Goal: Task Accomplishment & Management: Complete application form

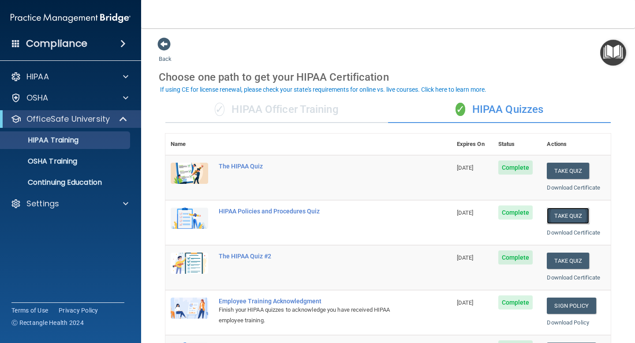
click at [381, 214] on button "Take Quiz" at bounding box center [568, 216] width 42 height 16
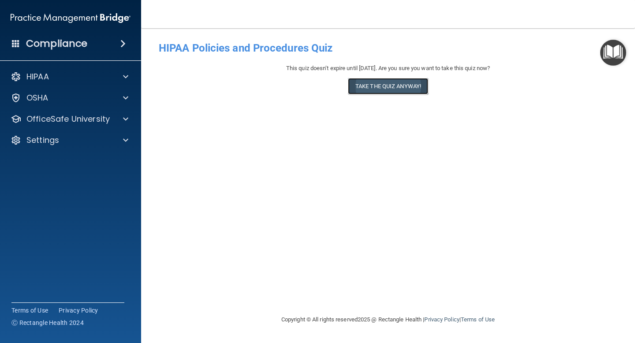
click at [381, 88] on button "Take the quiz anyway!" at bounding box center [388, 86] width 80 height 16
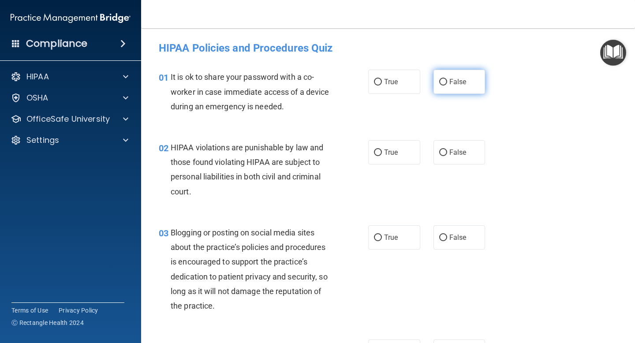
click at [381, 90] on label "False" at bounding box center [459, 82] width 52 height 24
click at [381, 86] on input "False" at bounding box center [443, 82] width 8 height 7
radio input "true"
click at [376, 152] on input "True" at bounding box center [378, 152] width 8 height 7
radio input "true"
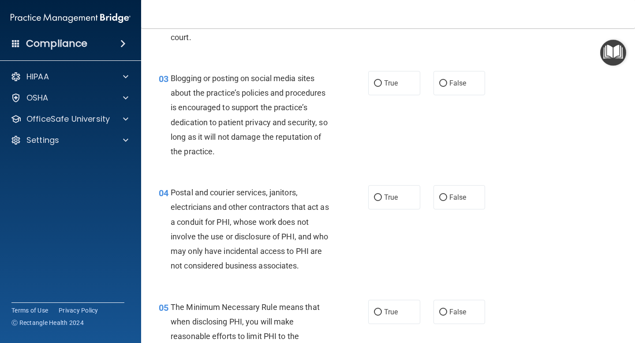
scroll to position [157, 0]
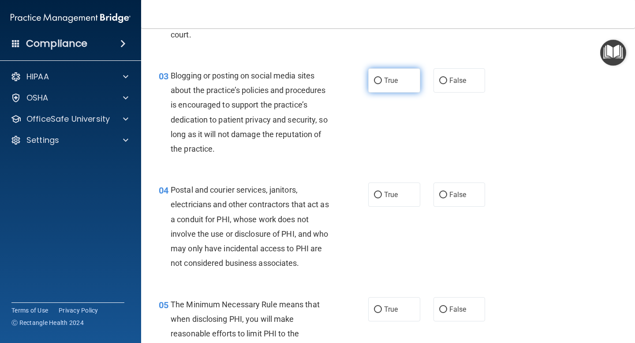
click at [381, 83] on span "True" at bounding box center [391, 80] width 14 height 8
click at [381, 83] on input "True" at bounding box center [378, 81] width 8 height 7
radio input "true"
click at [260, 257] on div "Postal and courier services, janitors, electricians and other contractors that …" at bounding box center [254, 227] width 167 height 88
click at [381, 198] on label "True" at bounding box center [394, 195] width 52 height 24
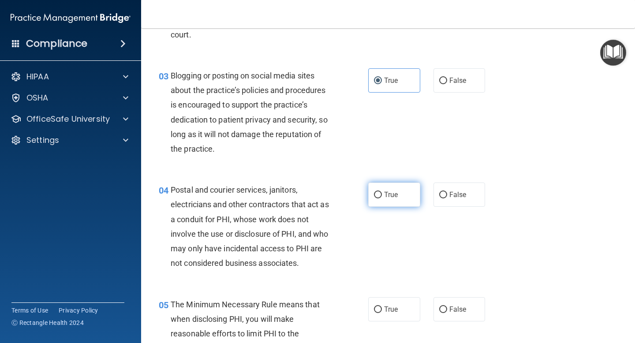
click at [381, 198] on input "True" at bounding box center [378, 195] width 8 height 7
radio input "true"
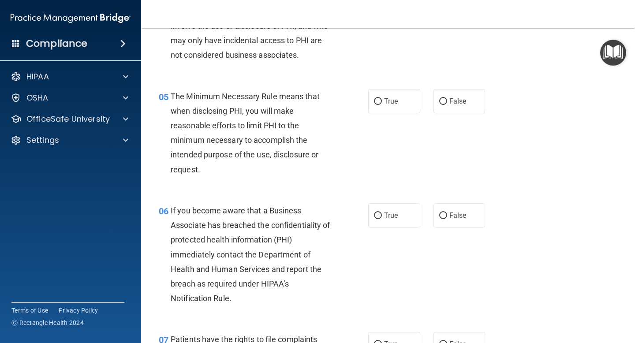
scroll to position [367, 0]
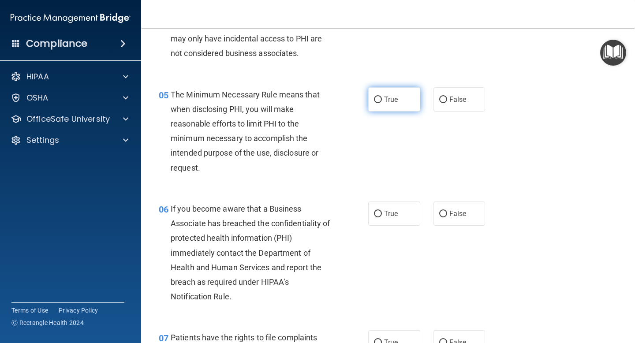
click at [379, 104] on label "True" at bounding box center [394, 99] width 52 height 24
click at [379, 103] on input "True" at bounding box center [378, 100] width 8 height 7
radio input "true"
click at [380, 211] on input "True" at bounding box center [378, 214] width 8 height 7
radio input "true"
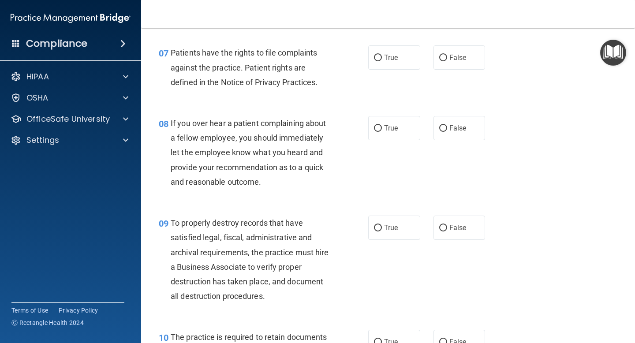
scroll to position [657, 0]
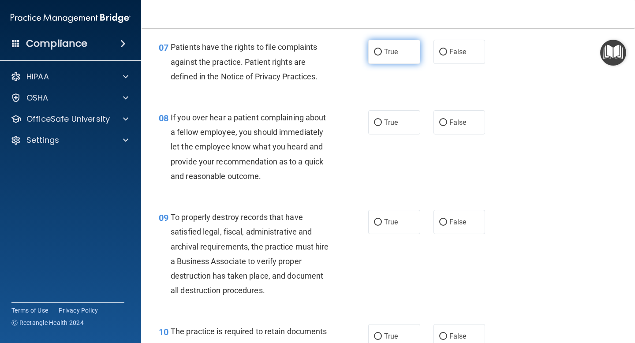
click at [373, 50] on label "True" at bounding box center [394, 52] width 52 height 24
click at [374, 50] on input "True" at bounding box center [378, 52] width 8 height 7
radio input "true"
click at [381, 122] on input "False" at bounding box center [443, 122] width 8 height 7
radio input "true"
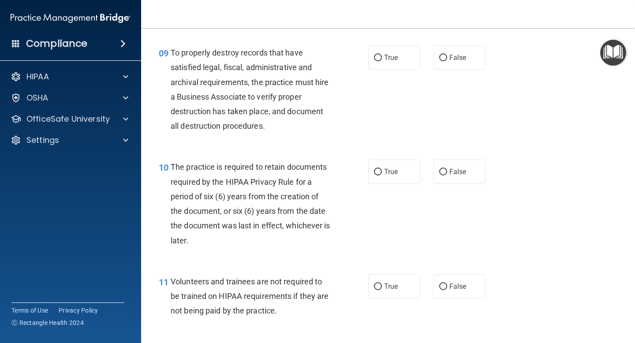
scroll to position [829, 0]
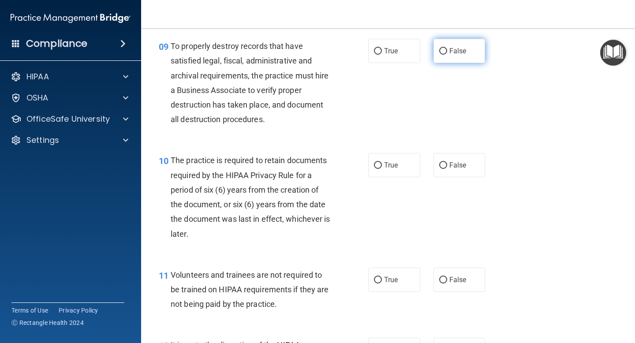
click at [381, 51] on input "False" at bounding box center [443, 51] width 8 height 7
radio input "true"
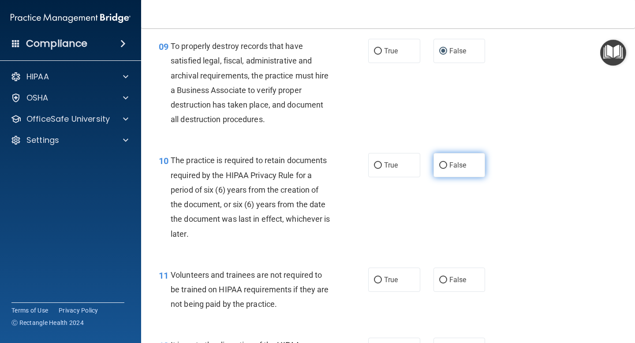
click at [381, 165] on label "False" at bounding box center [459, 165] width 52 height 24
click at [381, 165] on input "False" at bounding box center [443, 165] width 8 height 7
radio input "true"
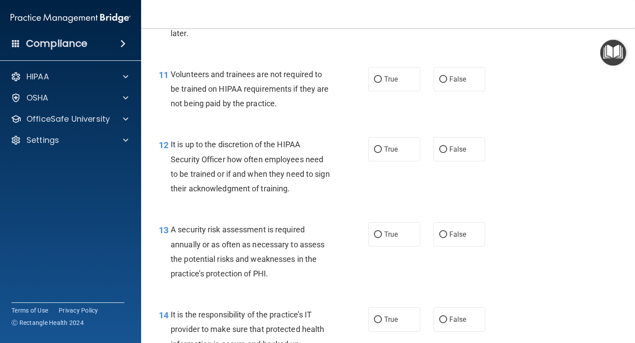
scroll to position [1035, 0]
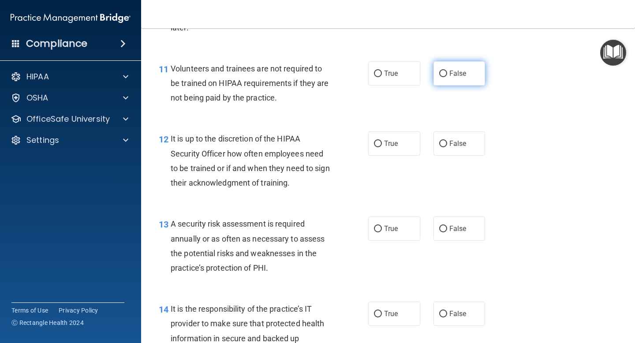
click at [381, 73] on label "False" at bounding box center [459, 73] width 52 height 24
click at [381, 73] on input "False" at bounding box center [443, 74] width 8 height 7
radio input "true"
click at [381, 149] on label "False" at bounding box center [459, 143] width 52 height 24
click at [381, 147] on input "False" at bounding box center [443, 144] width 8 height 7
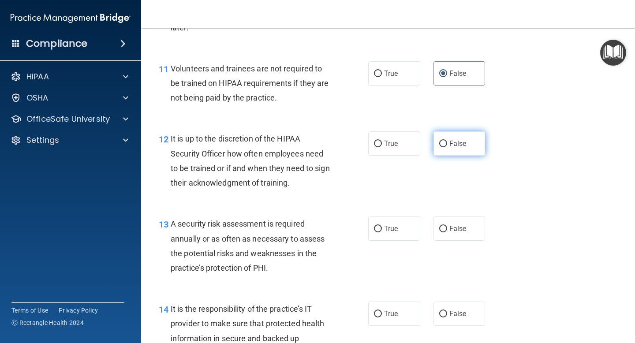
radio input "true"
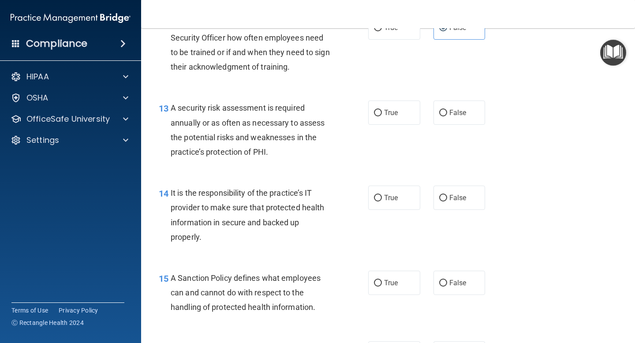
scroll to position [1152, 0]
click at [370, 112] on label "True" at bounding box center [394, 112] width 52 height 24
click at [374, 112] on input "True" at bounding box center [378, 112] width 8 height 7
radio input "true"
click at [381, 202] on label "False" at bounding box center [459, 197] width 52 height 24
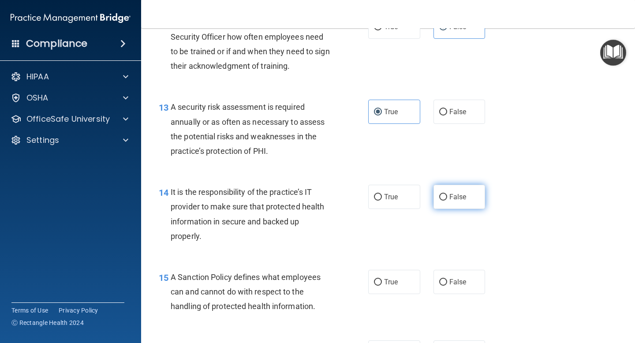
click at [381, 201] on input "False" at bounding box center [443, 197] width 8 height 7
radio input "true"
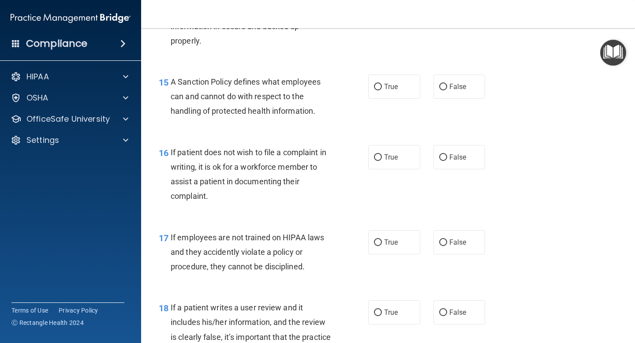
scroll to position [1348, 0]
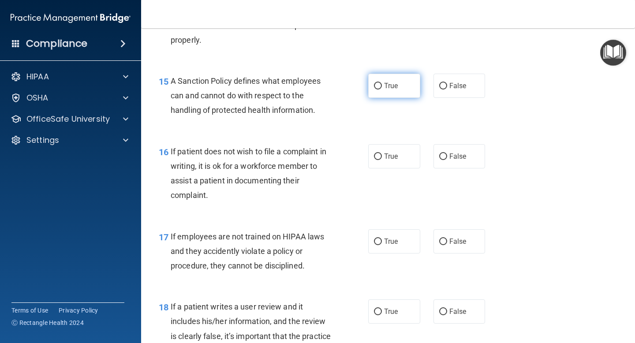
click at [381, 87] on label "True" at bounding box center [394, 86] width 52 height 24
click at [381, 87] on input "True" at bounding box center [378, 86] width 8 height 7
radio input "true"
click at [381, 158] on span "True" at bounding box center [391, 156] width 14 height 8
click at [381, 158] on input "True" at bounding box center [378, 156] width 8 height 7
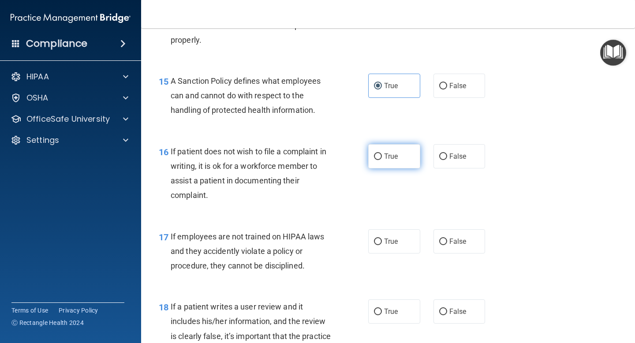
radio input "true"
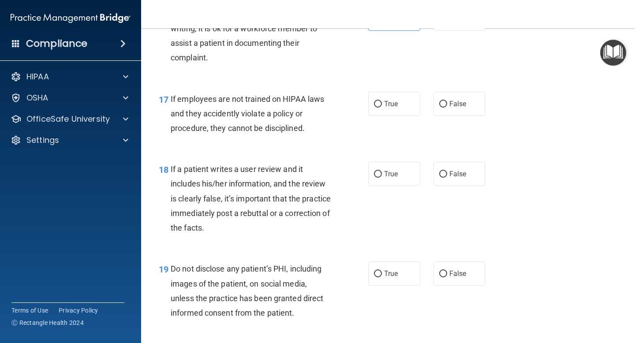
scroll to position [1489, 0]
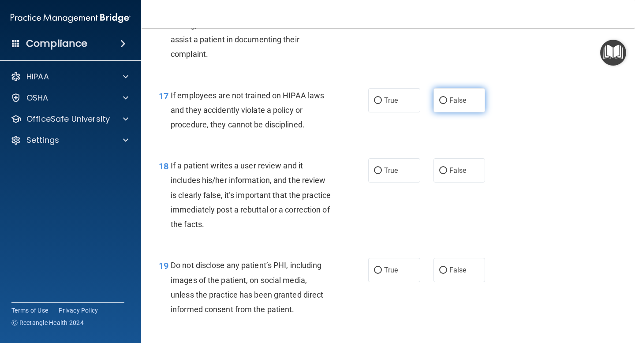
click at [381, 103] on input "False" at bounding box center [443, 100] width 8 height 7
radio input "true"
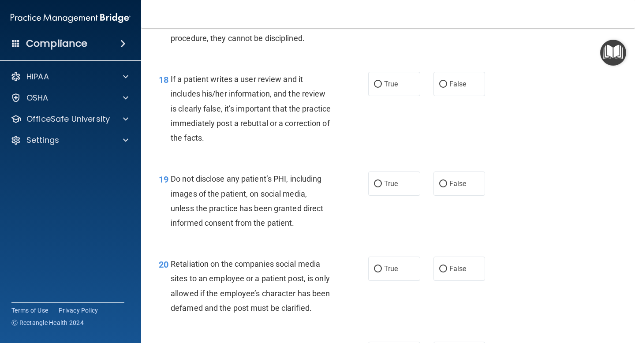
scroll to position [1576, 0]
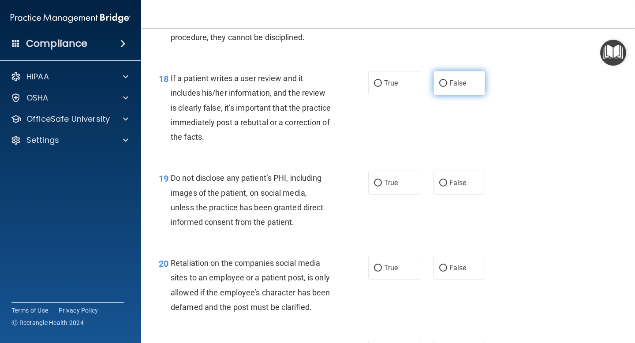
click at [381, 81] on span "False" at bounding box center [457, 83] width 17 height 8
click at [381, 81] on input "False" at bounding box center [443, 83] width 8 height 7
radio input "true"
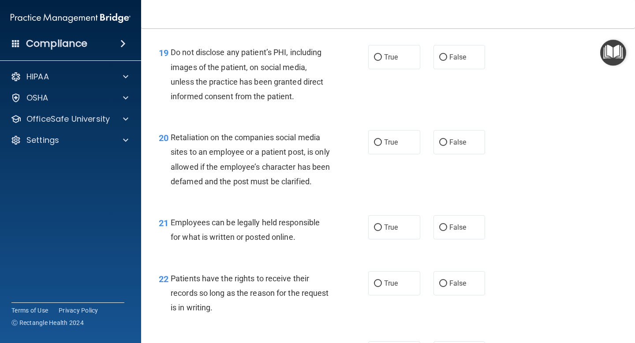
scroll to position [1710, 0]
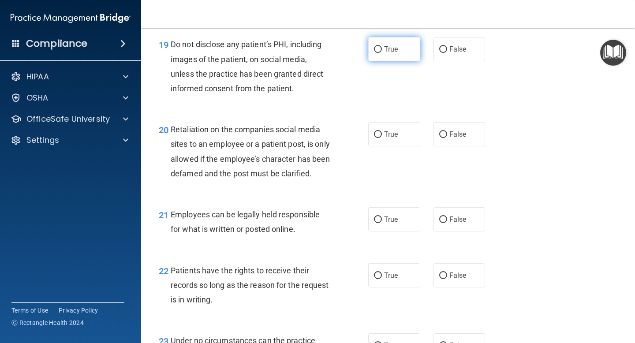
click at [381, 53] on span "True" at bounding box center [391, 49] width 14 height 8
click at [381, 53] on input "True" at bounding box center [378, 49] width 8 height 7
radio input "true"
click at [381, 134] on span "False" at bounding box center [457, 134] width 17 height 8
click at [381, 134] on input "False" at bounding box center [443, 134] width 8 height 7
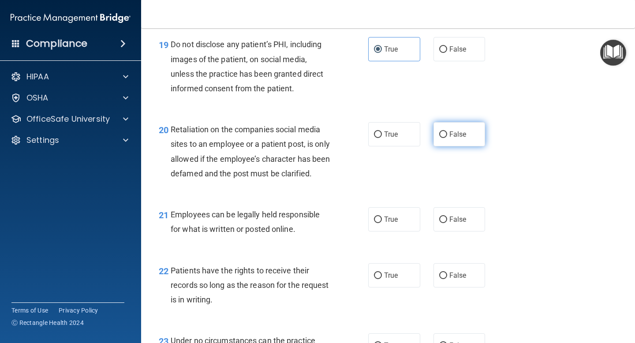
radio input "true"
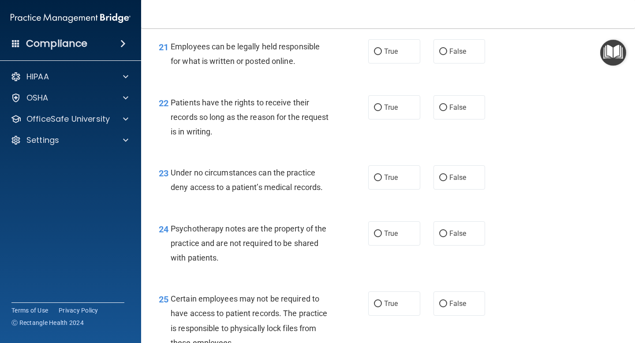
scroll to position [1880, 0]
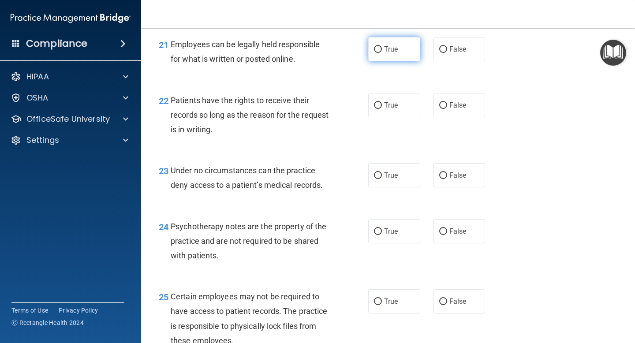
click at [381, 53] on span "True" at bounding box center [391, 49] width 14 height 8
click at [381, 53] on input "True" at bounding box center [378, 49] width 8 height 7
radio input "true"
click at [381, 117] on label "True" at bounding box center [394, 105] width 52 height 24
click at [381, 109] on input "True" at bounding box center [378, 105] width 8 height 7
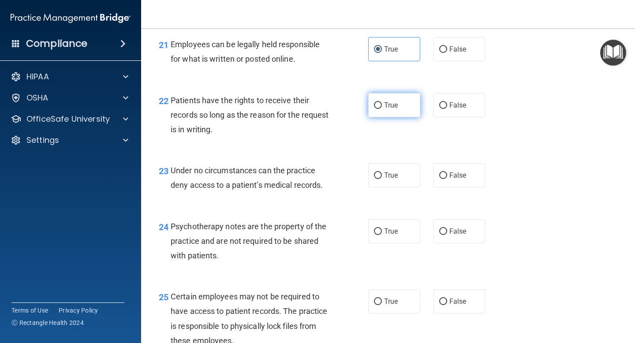
radio input "true"
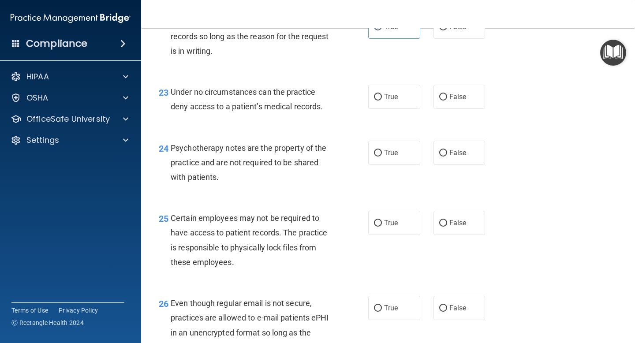
scroll to position [1963, 0]
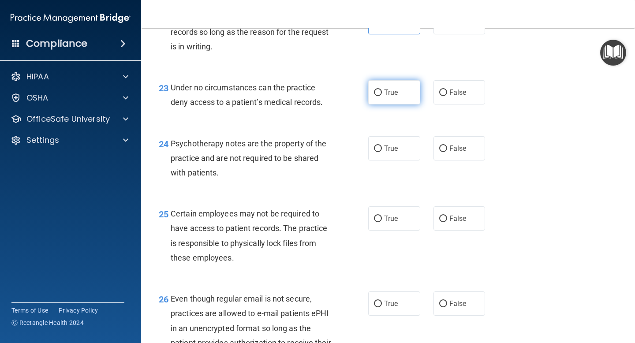
click at [373, 105] on label "True" at bounding box center [394, 92] width 52 height 24
click at [374, 96] on input "True" at bounding box center [378, 93] width 8 height 7
radio input "true"
click at [381, 153] on span "True" at bounding box center [391, 148] width 14 height 8
click at [381, 152] on input "True" at bounding box center [378, 149] width 8 height 7
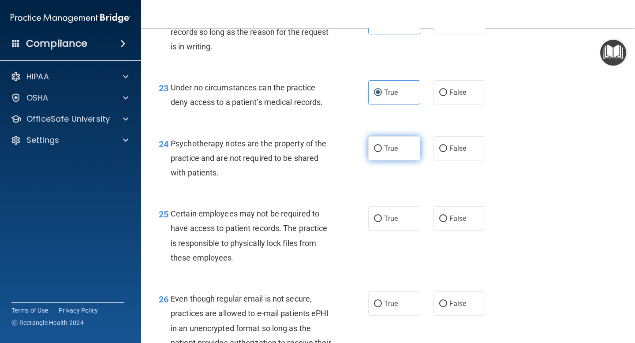
radio input "true"
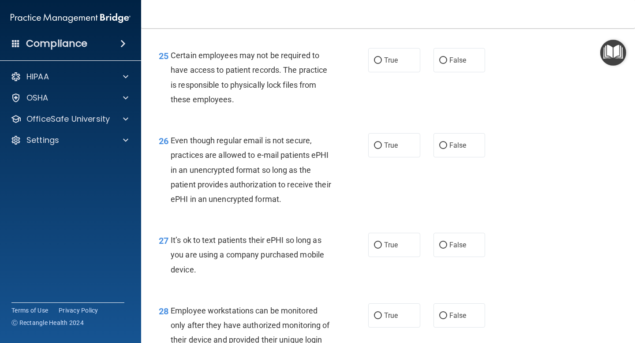
scroll to position [2130, 0]
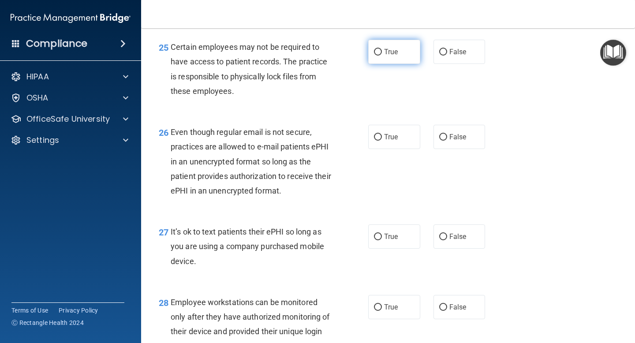
click at [381, 64] on label "True" at bounding box center [394, 52] width 52 height 24
click at [381, 56] on input "True" at bounding box center [378, 52] width 8 height 7
radio input "true"
click at [381, 149] on label "False" at bounding box center [459, 137] width 52 height 24
click at [381, 141] on input "False" at bounding box center [443, 137] width 8 height 7
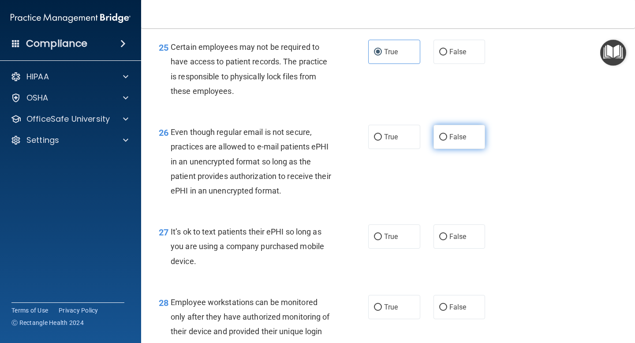
radio input "true"
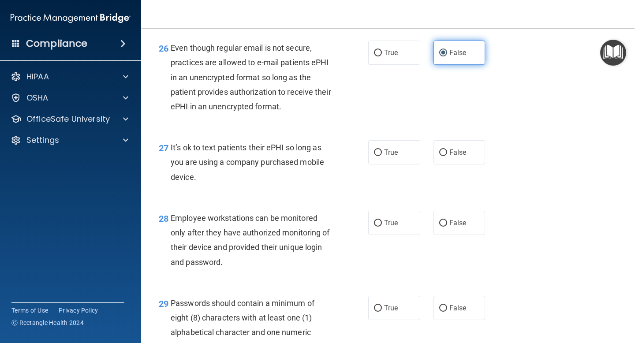
scroll to position [2212, 0]
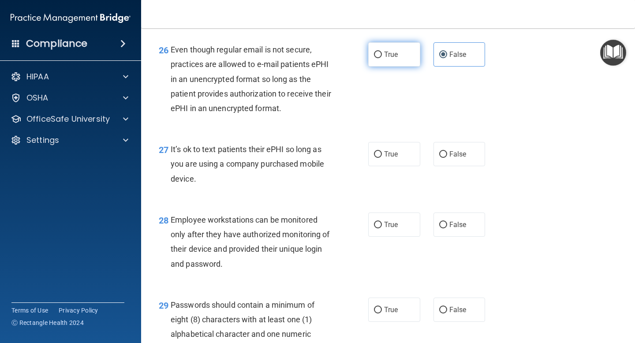
click at [374, 58] on input "True" at bounding box center [378, 55] width 8 height 7
radio input "true"
radio input "false"
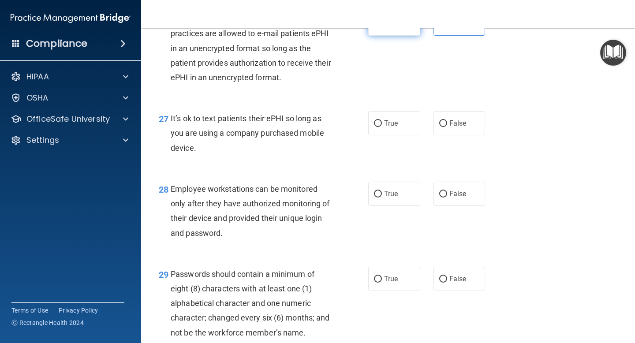
scroll to position [2250, 0]
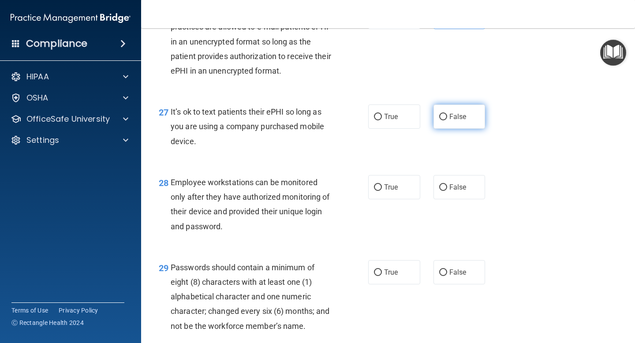
click at [381, 129] on label "False" at bounding box center [459, 117] width 52 height 24
click at [381, 120] on input "False" at bounding box center [443, 117] width 8 height 7
radio input "true"
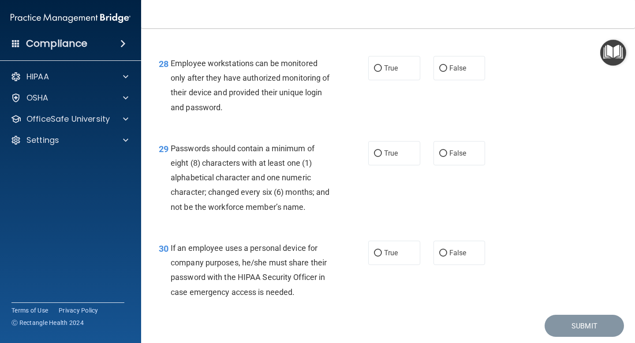
scroll to position [2371, 0]
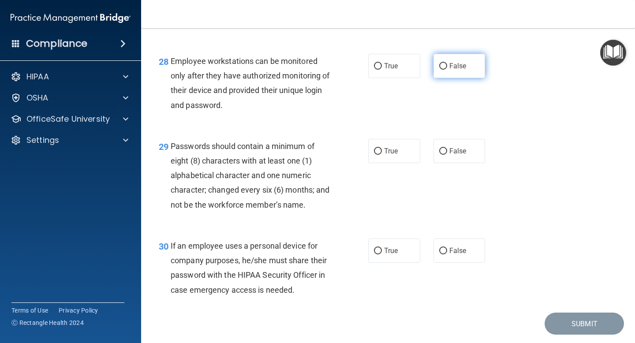
click at [381, 78] on label "False" at bounding box center [459, 66] width 52 height 24
click at [381, 70] on input "False" at bounding box center [443, 66] width 8 height 7
radio input "true"
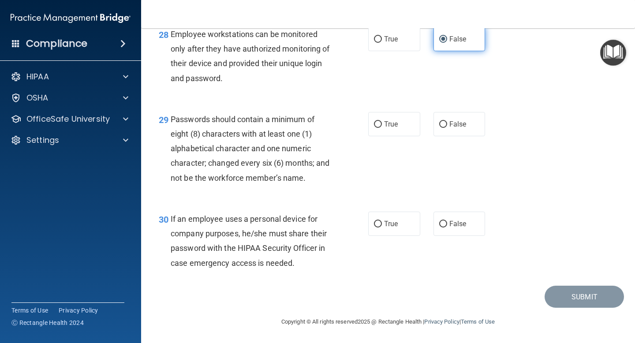
scroll to position [2413, 0]
click at [381, 126] on span "True" at bounding box center [391, 124] width 14 height 8
click at [381, 126] on input "True" at bounding box center [378, 124] width 8 height 7
radio input "true"
click at [381, 227] on label "True" at bounding box center [394, 224] width 52 height 24
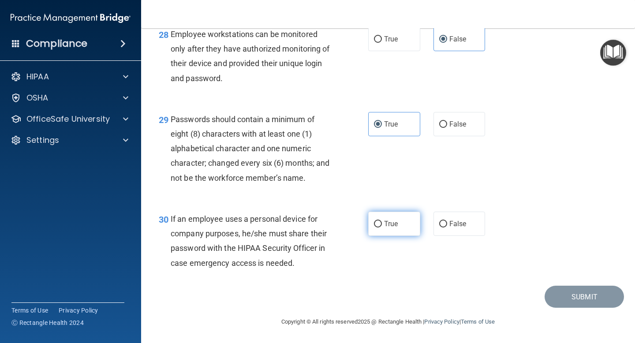
click at [381, 227] on input "True" at bounding box center [378, 224] width 8 height 7
radio input "true"
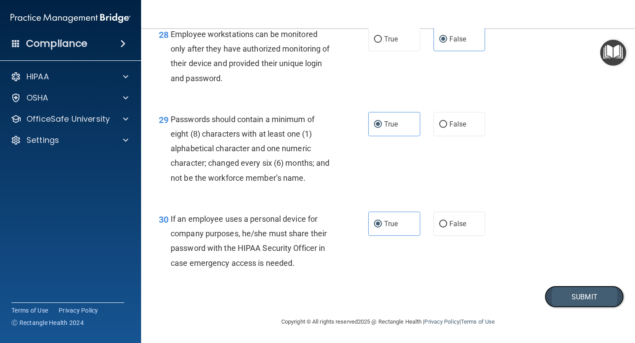
click at [381, 278] on button "Submit" at bounding box center [584, 297] width 79 height 22
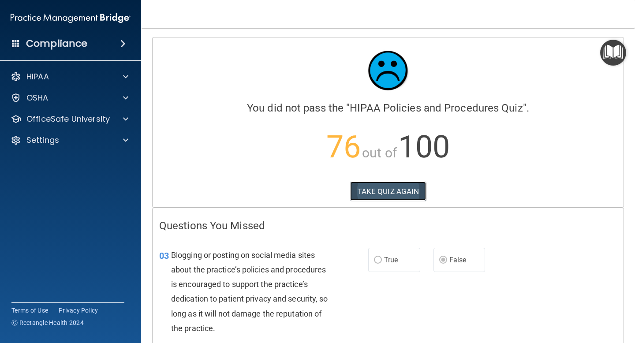
click at [381, 194] on button "TAKE QUIZ AGAIN" at bounding box center [388, 191] width 76 height 19
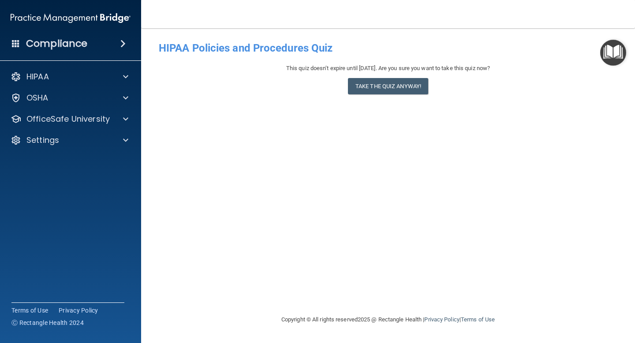
click at [381, 96] on div "This quiz doesn’t expire until 11/17/2025. Are you sure you want to take this q…" at bounding box center [388, 81] width 459 height 36
click at [381, 85] on button "Take the quiz anyway!" at bounding box center [388, 86] width 80 height 16
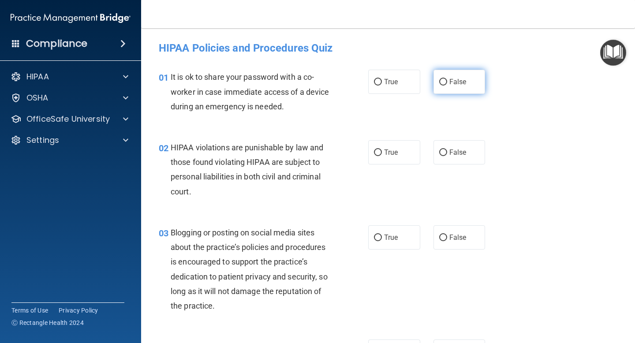
click at [381, 74] on label "False" at bounding box center [459, 82] width 52 height 24
click at [381, 79] on input "False" at bounding box center [443, 82] width 8 height 7
radio input "true"
click at [381, 155] on input "True" at bounding box center [378, 152] width 8 height 7
radio input "true"
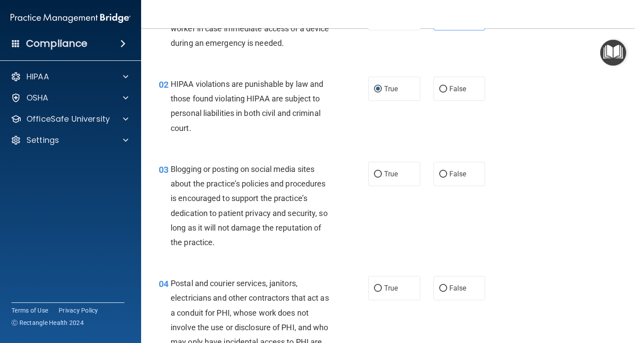
scroll to position [70, 0]
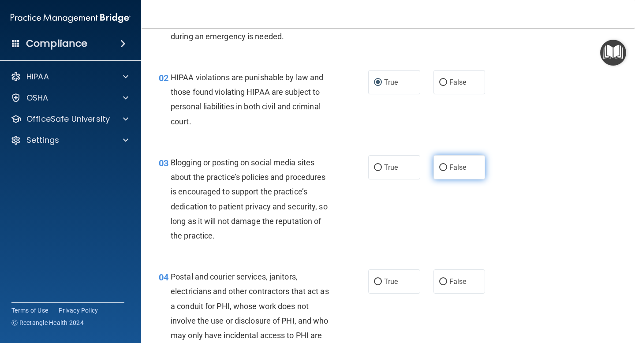
click at [381, 169] on span "False" at bounding box center [457, 167] width 17 height 8
click at [381, 169] on input "False" at bounding box center [443, 167] width 8 height 7
radio input "true"
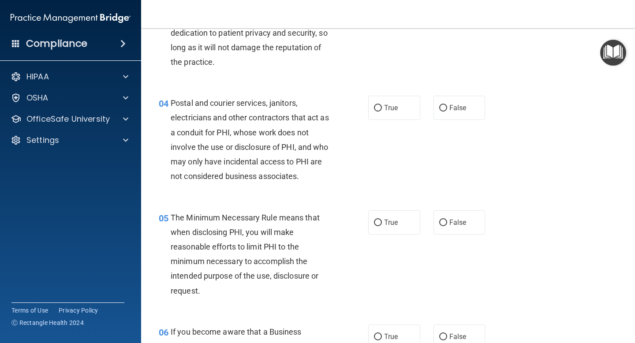
scroll to position [257, 0]
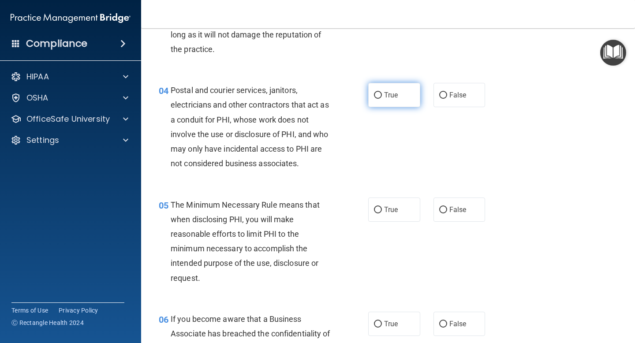
click at [381, 96] on span "True" at bounding box center [391, 95] width 14 height 8
click at [381, 96] on input "True" at bounding box center [378, 95] width 8 height 7
radio input "true"
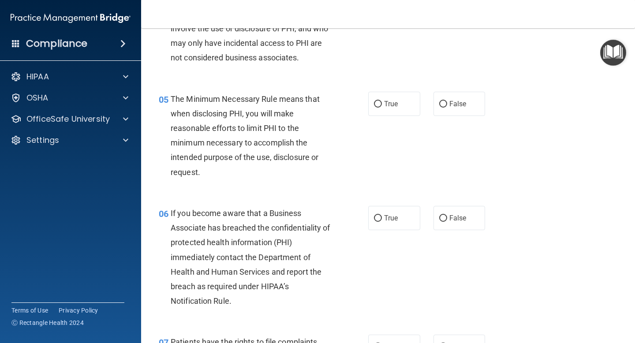
scroll to position [363, 0]
click at [379, 109] on label "True" at bounding box center [394, 103] width 52 height 24
click at [379, 107] on input "True" at bounding box center [378, 104] width 8 height 7
radio input "true"
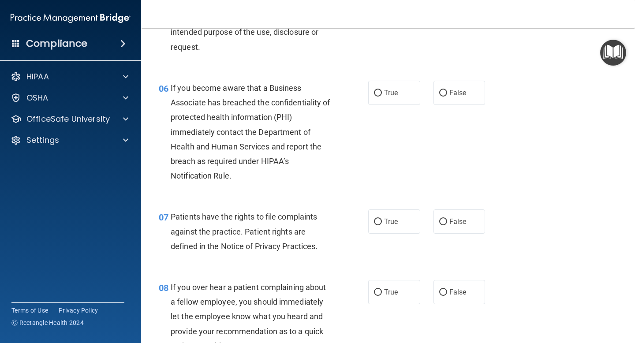
scroll to position [493, 0]
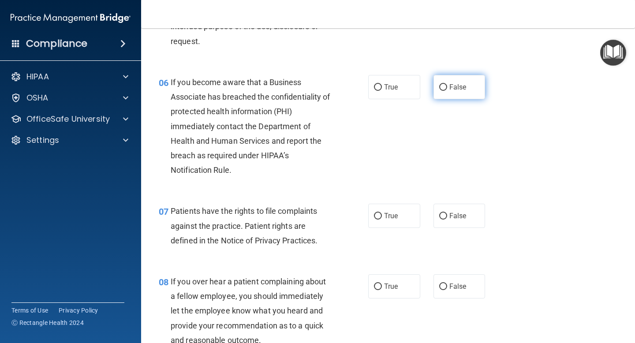
click at [381, 91] on label "False" at bounding box center [459, 87] width 52 height 24
click at [381, 91] on input "False" at bounding box center [443, 87] width 8 height 7
radio input "true"
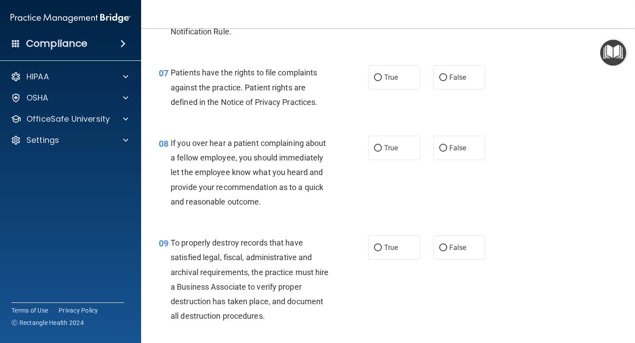
scroll to position [633, 0]
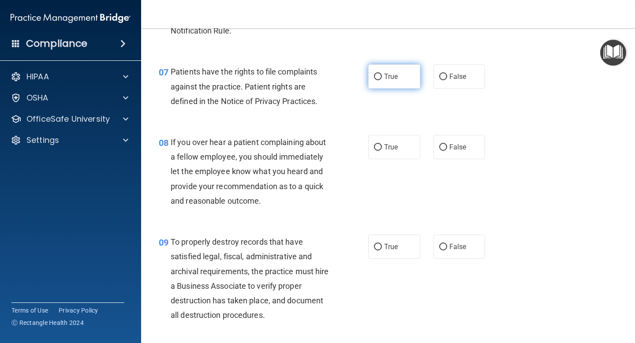
click at [378, 77] on input "True" at bounding box center [378, 77] width 8 height 7
radio input "true"
click at [381, 146] on label "False" at bounding box center [459, 147] width 52 height 24
click at [381, 146] on input "False" at bounding box center [443, 147] width 8 height 7
radio input "true"
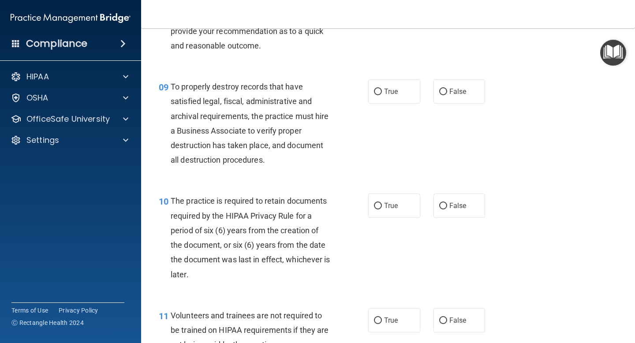
scroll to position [795, 0]
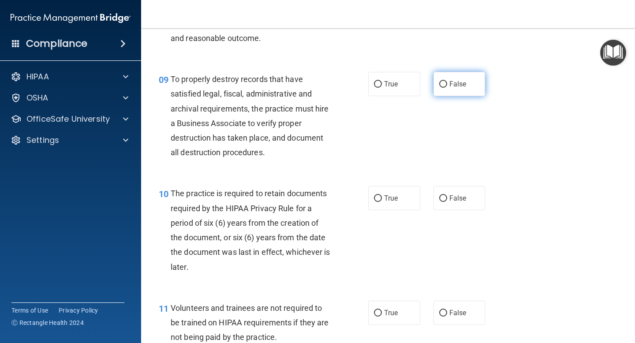
click at [381, 82] on span "False" at bounding box center [457, 84] width 17 height 8
click at [381, 82] on input "False" at bounding box center [443, 84] width 8 height 7
radio input "true"
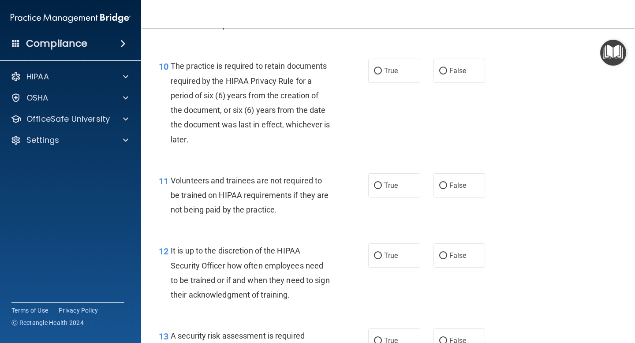
scroll to position [928, 0]
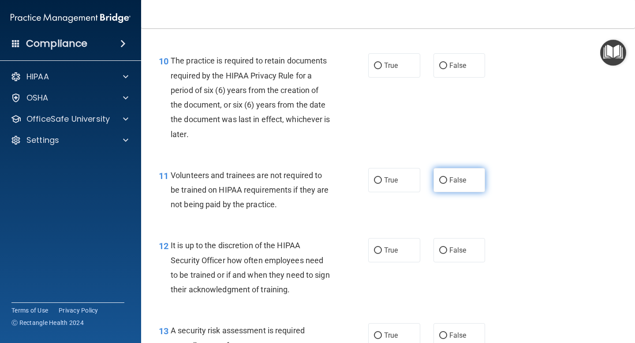
click at [381, 174] on label "False" at bounding box center [459, 180] width 52 height 24
click at [381, 177] on input "False" at bounding box center [443, 180] width 8 height 7
radio input "true"
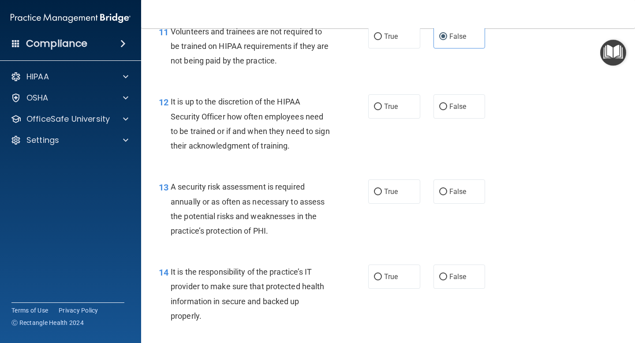
scroll to position [1077, 0]
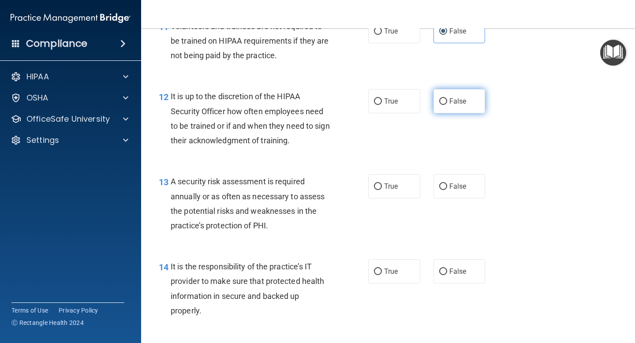
click at [381, 107] on label "False" at bounding box center [459, 101] width 52 height 24
click at [381, 105] on input "False" at bounding box center [443, 101] width 8 height 7
radio input "true"
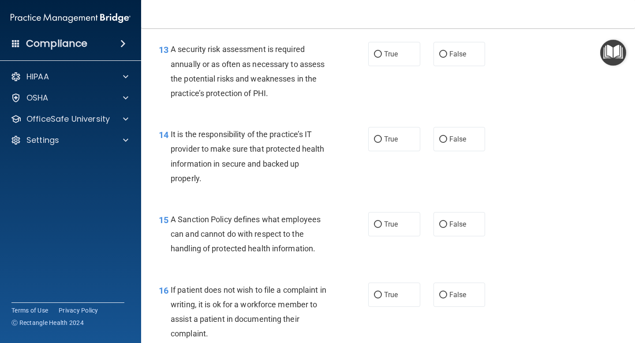
scroll to position [1211, 0]
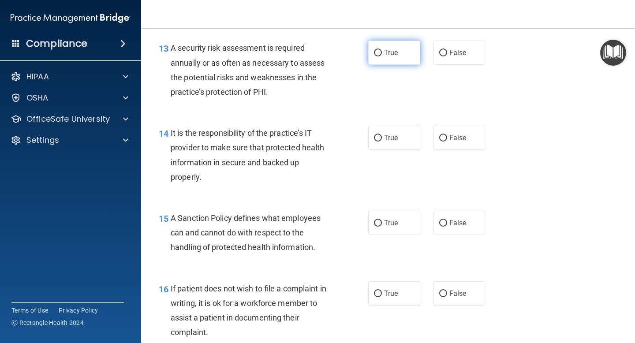
click at [376, 51] on input "True" at bounding box center [378, 53] width 8 height 7
radio input "true"
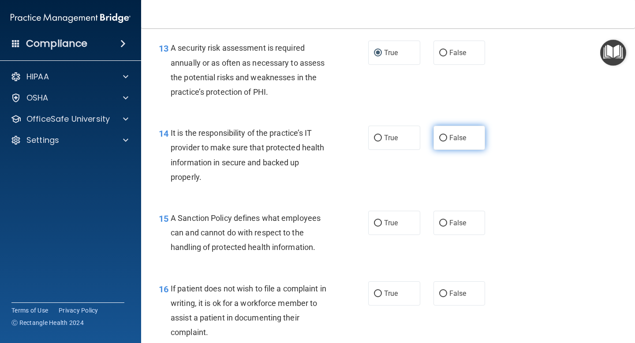
click at [381, 144] on label "False" at bounding box center [459, 138] width 52 height 24
click at [381, 142] on input "False" at bounding box center [443, 138] width 8 height 7
radio input "true"
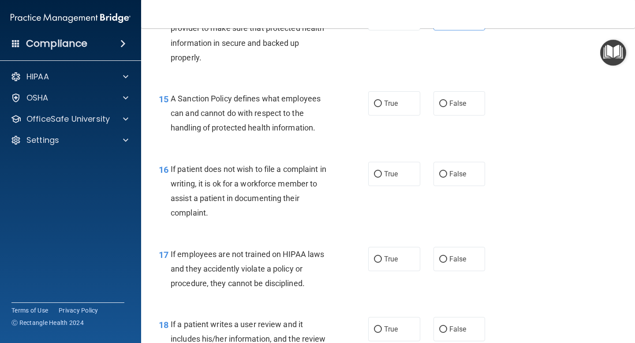
scroll to position [1333, 0]
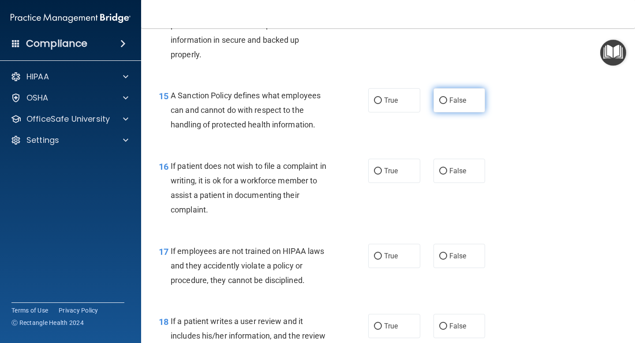
click at [381, 105] on label "False" at bounding box center [459, 100] width 52 height 24
click at [381, 104] on input "False" at bounding box center [443, 100] width 8 height 7
radio input "true"
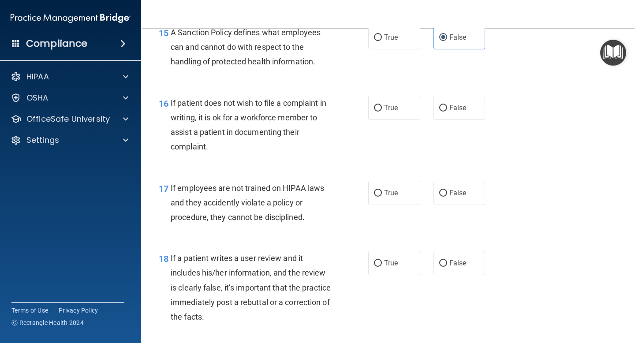
scroll to position [1398, 0]
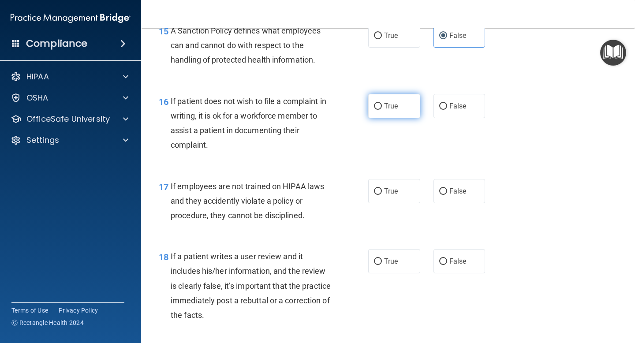
click at [377, 105] on input "True" at bounding box center [378, 106] width 8 height 7
radio input "true"
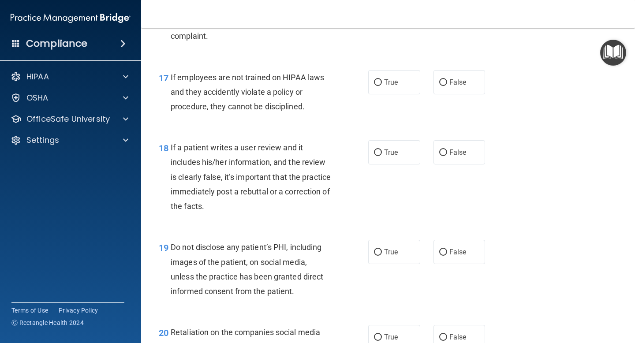
scroll to position [1508, 0]
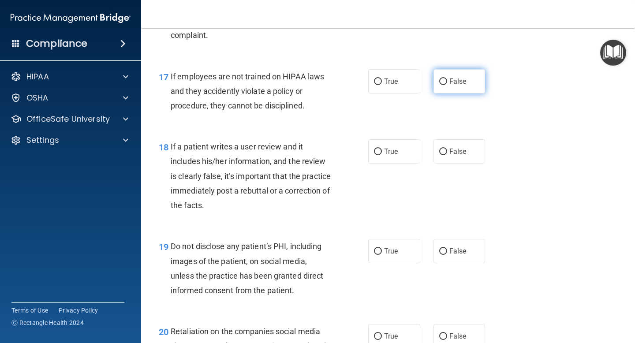
click at [381, 81] on input "False" at bounding box center [443, 81] width 8 height 7
radio input "true"
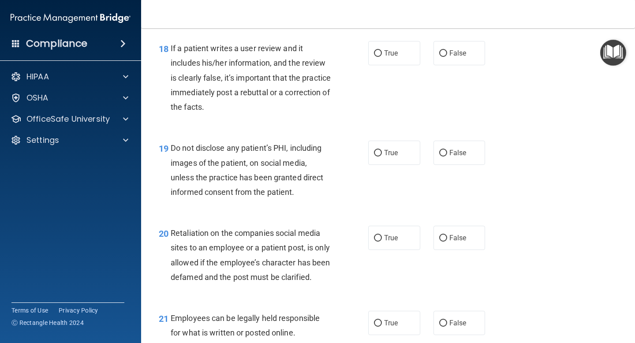
scroll to position [1607, 0]
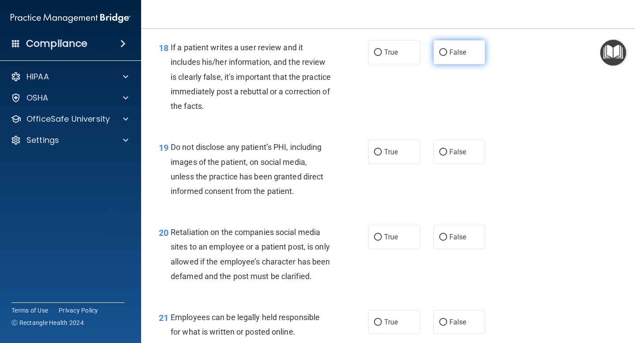
click at [381, 56] on input "False" at bounding box center [443, 52] width 8 height 7
radio input "true"
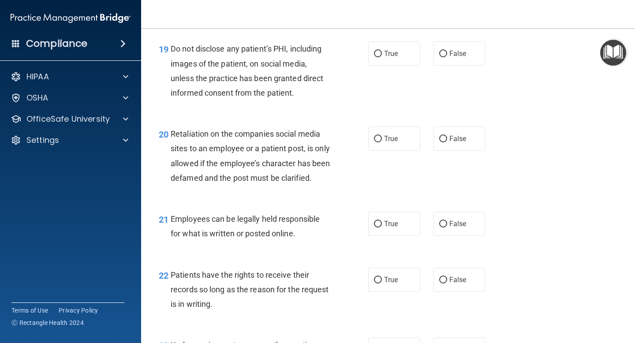
scroll to position [1700, 0]
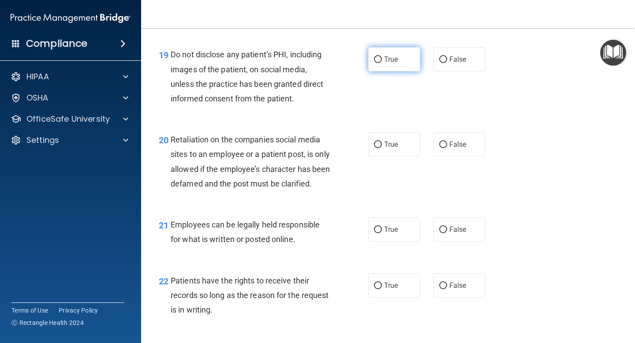
click at [381, 60] on span "True" at bounding box center [391, 59] width 14 height 8
click at [381, 60] on input "True" at bounding box center [378, 59] width 8 height 7
radio input "true"
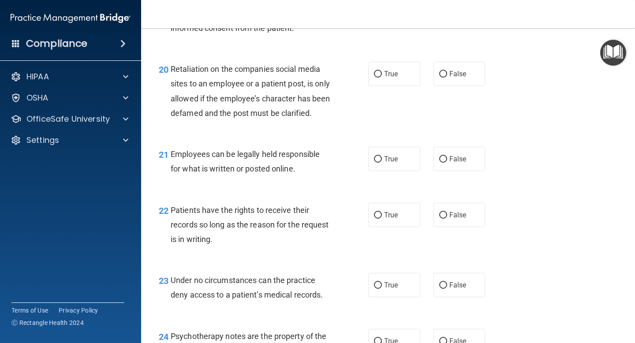
scroll to position [1780, 0]
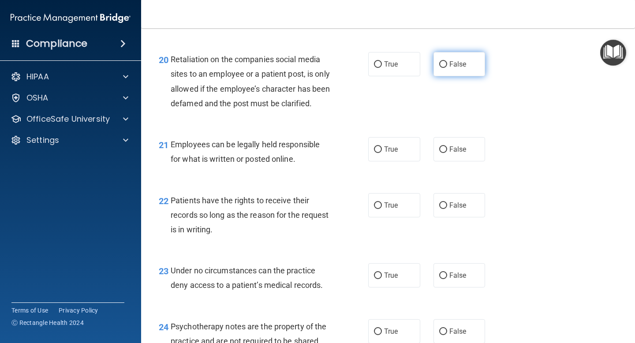
click at [381, 63] on span "False" at bounding box center [457, 64] width 17 height 8
click at [381, 63] on input "False" at bounding box center [443, 64] width 8 height 7
radio input "true"
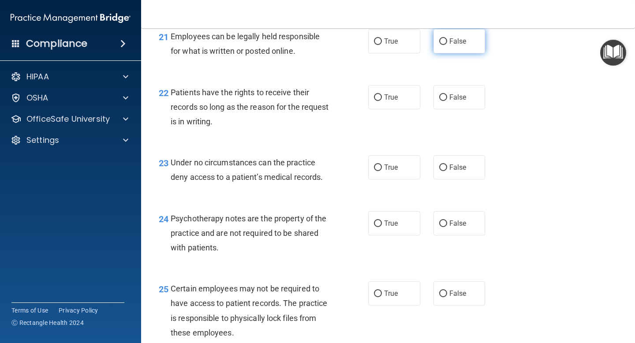
scroll to position [1889, 0]
click at [381, 45] on span "True" at bounding box center [391, 41] width 14 height 8
click at [381, 45] on input "True" at bounding box center [378, 41] width 8 height 7
radio input "true"
click at [381, 105] on label "False" at bounding box center [459, 97] width 52 height 24
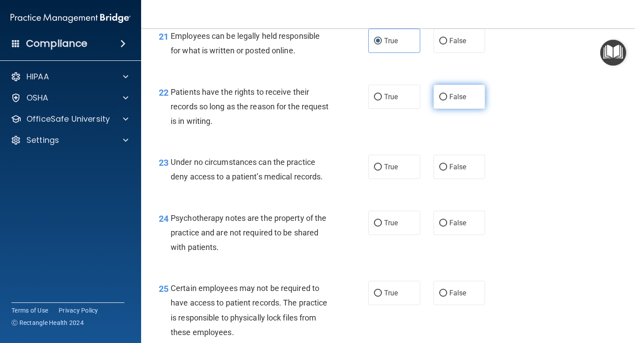
click at [381, 101] on input "False" at bounding box center [443, 97] width 8 height 7
radio input "true"
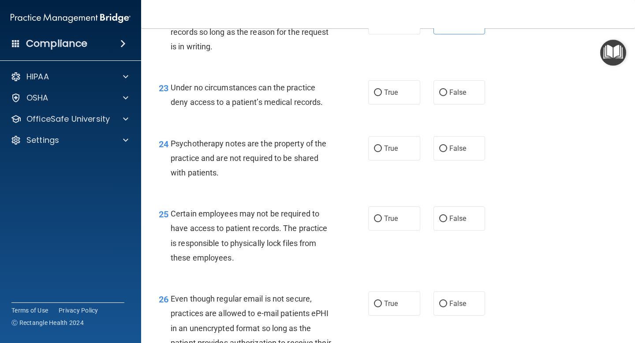
scroll to position [1968, 0]
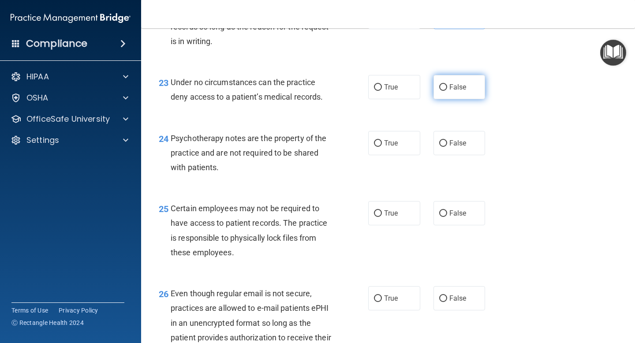
click at [381, 91] on span "False" at bounding box center [457, 87] width 17 height 8
click at [381, 91] on input "False" at bounding box center [443, 87] width 8 height 7
radio input "true"
click at [381, 147] on span "True" at bounding box center [391, 143] width 14 height 8
click at [381, 147] on input "True" at bounding box center [378, 143] width 8 height 7
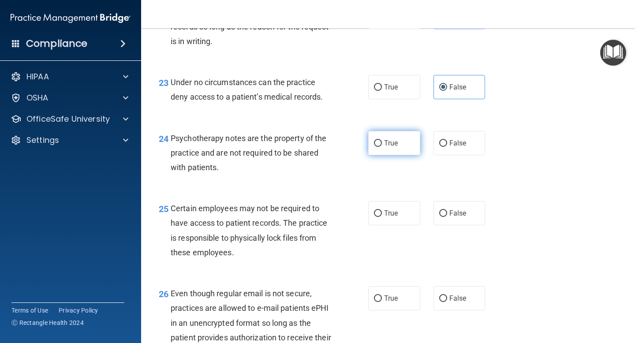
radio input "true"
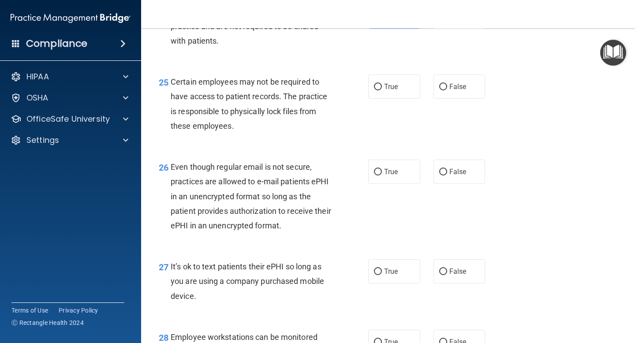
scroll to position [2097, 0]
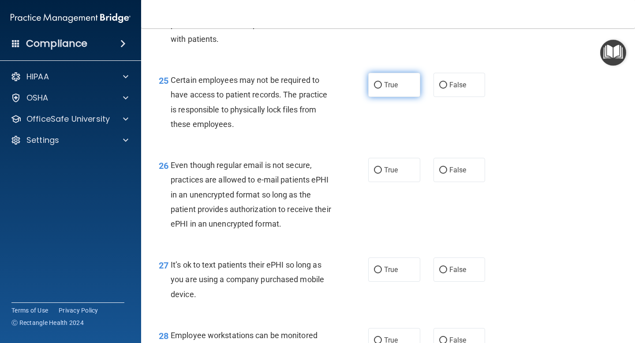
click at [381, 89] on span "True" at bounding box center [391, 85] width 14 height 8
click at [381, 89] on input "True" at bounding box center [378, 85] width 8 height 7
radio input "true"
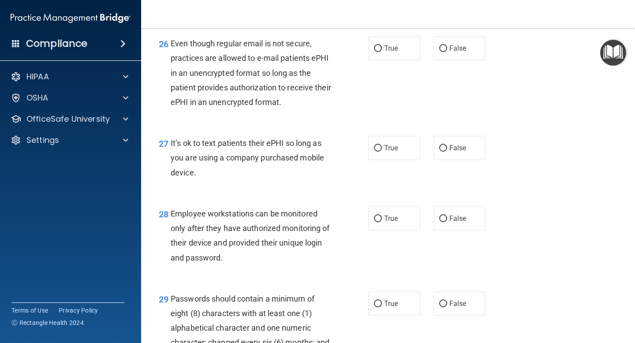
scroll to position [2219, 0]
click at [380, 52] on input "True" at bounding box center [378, 48] width 8 height 7
radio input "true"
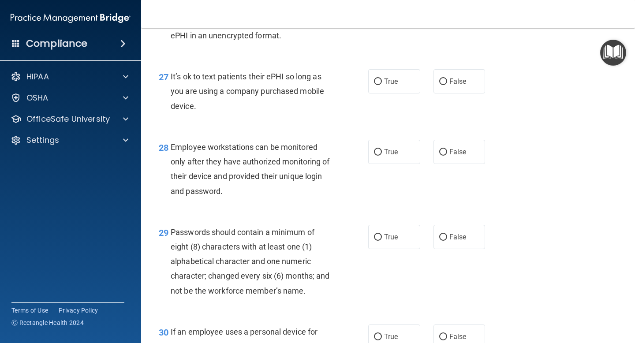
scroll to position [2288, 0]
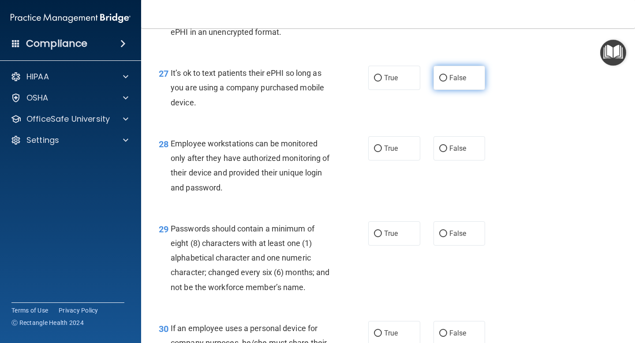
click at [381, 90] on label "False" at bounding box center [459, 78] width 52 height 24
click at [381, 82] on input "False" at bounding box center [443, 78] width 8 height 7
radio input "true"
click at [381, 153] on span "False" at bounding box center [457, 148] width 17 height 8
click at [381, 152] on input "False" at bounding box center [443, 149] width 8 height 7
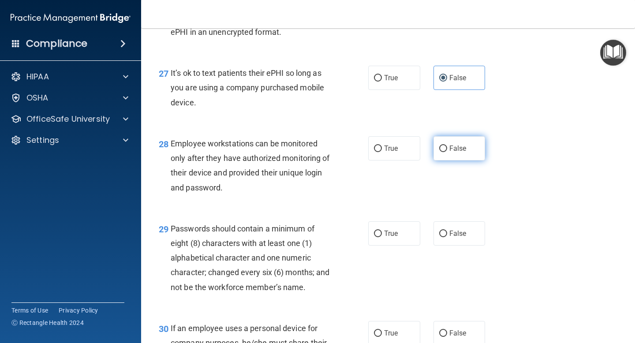
radio input "true"
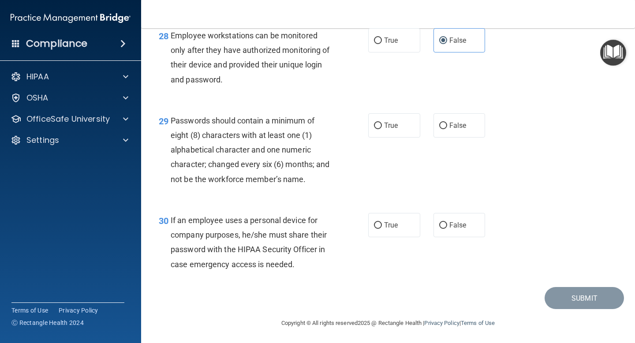
scroll to position [2413, 0]
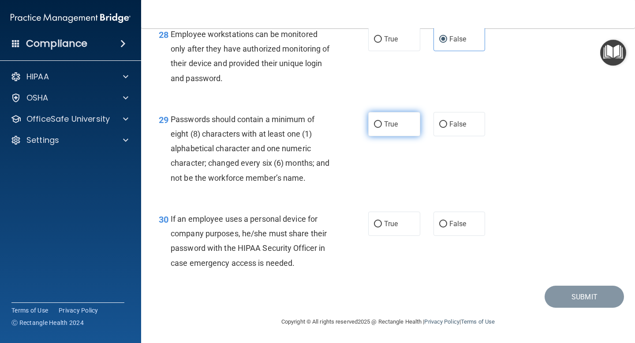
click at [381, 125] on label "True" at bounding box center [394, 124] width 52 height 24
click at [381, 125] on input "True" at bounding box center [378, 124] width 8 height 7
radio input "true"
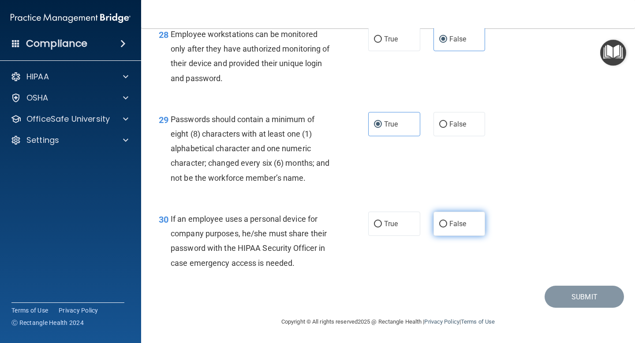
click at [381, 228] on label "False" at bounding box center [459, 224] width 52 height 24
click at [381, 228] on input "False" at bounding box center [443, 224] width 8 height 7
radio input "true"
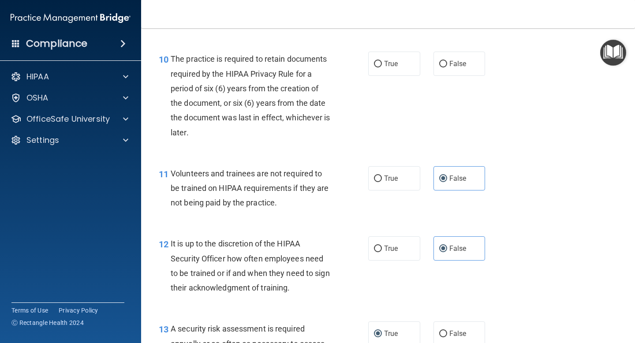
scroll to position [927, 0]
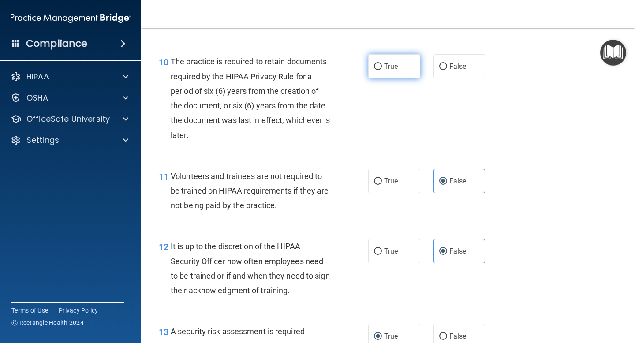
click at [381, 72] on label "True" at bounding box center [394, 66] width 52 height 24
click at [381, 70] on input "True" at bounding box center [378, 66] width 8 height 7
radio input "true"
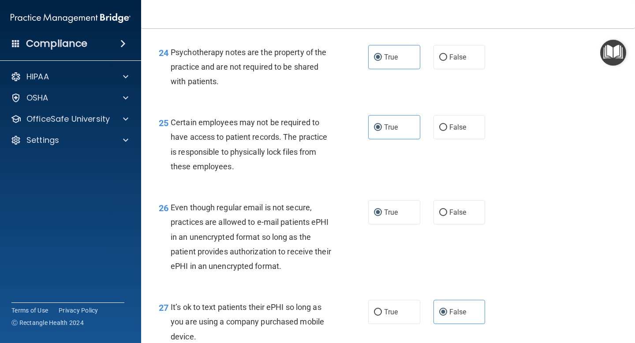
scroll to position [2413, 0]
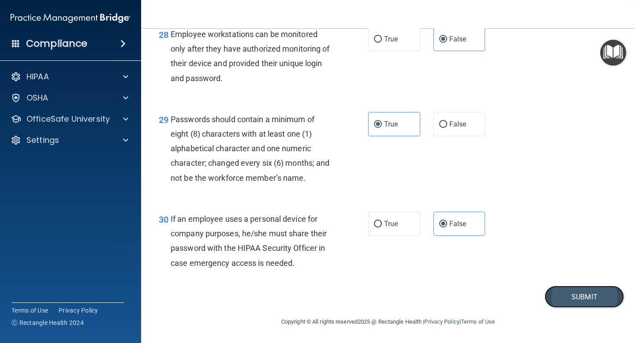
click at [381, 278] on button "Submit" at bounding box center [584, 297] width 79 height 22
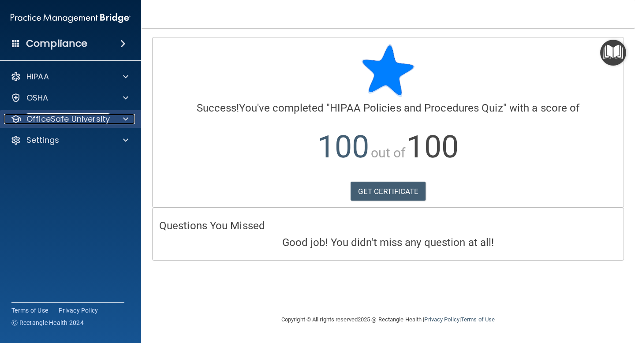
click at [78, 120] on p "OfficeSafe University" at bounding box center [67, 119] width 83 height 11
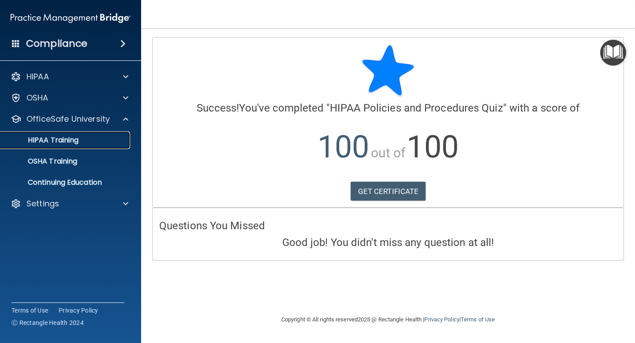
click at [54, 147] on link "HIPAA Training" at bounding box center [60, 140] width 139 height 18
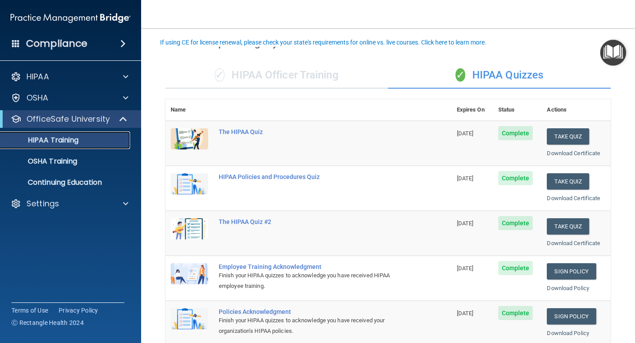
scroll to position [49, 0]
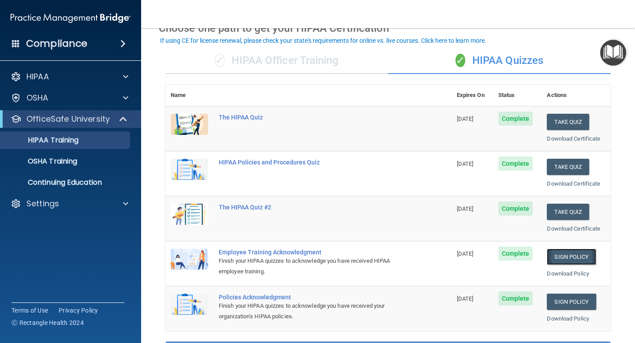
click at [381, 255] on link "Sign Policy" at bounding box center [571, 257] width 49 height 16
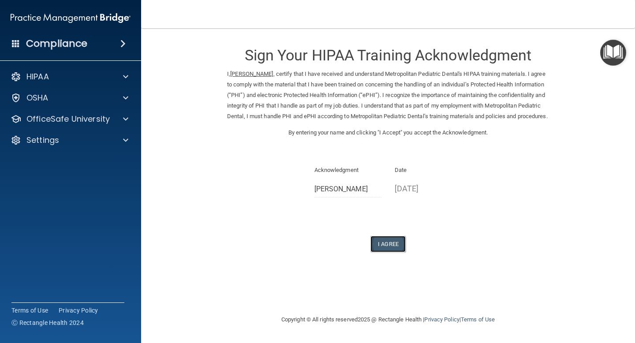
click at [391, 251] on button "I Agree" at bounding box center [387, 244] width 35 height 16
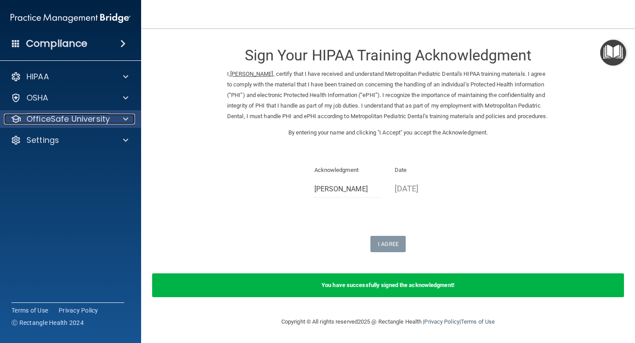
click at [110, 118] on div "OfficeSafe University" at bounding box center [58, 119] width 109 height 11
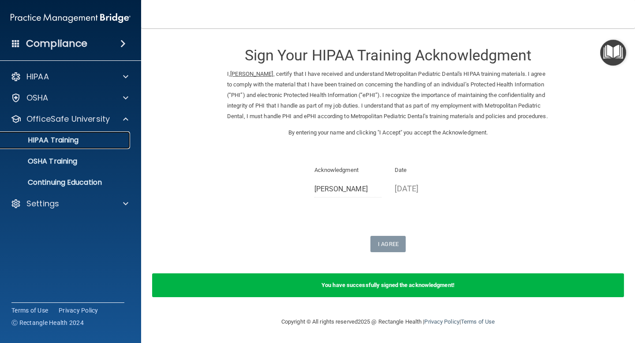
click at [86, 143] on div "HIPAA Training" at bounding box center [66, 140] width 120 height 9
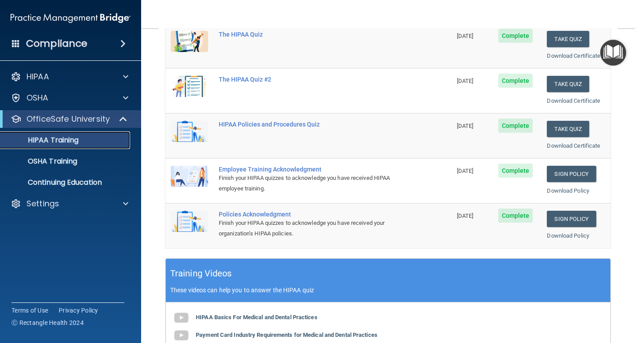
scroll to position [134, 0]
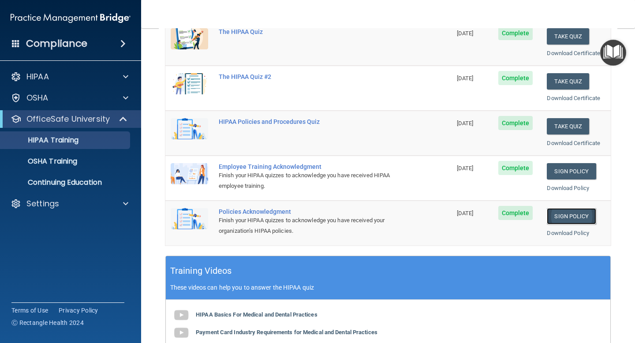
click at [569, 216] on link "Sign Policy" at bounding box center [571, 216] width 49 height 16
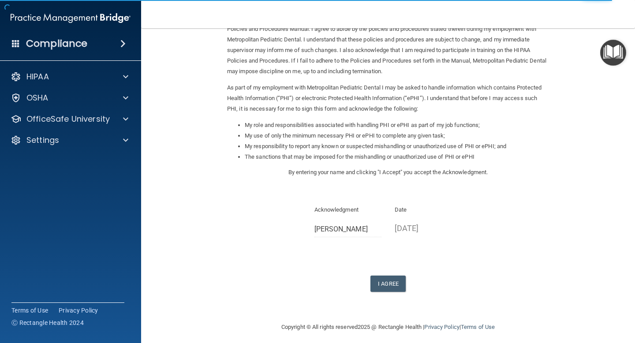
scroll to position [60, 0]
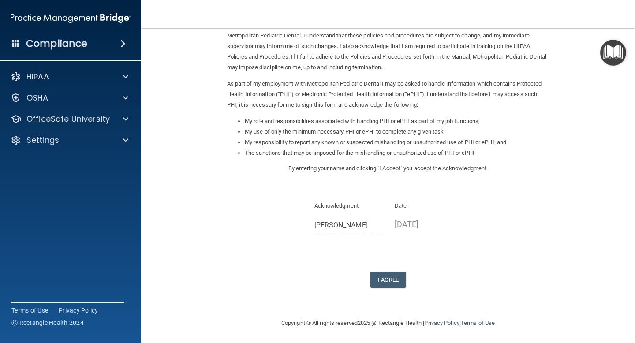
click at [388, 290] on form "Sign Your HIPAA Policies Acknowledgment I, Archana Mani , have been given the o…" at bounding box center [388, 144] width 459 height 332
click at [395, 278] on button "I Agree" at bounding box center [387, 280] width 35 height 16
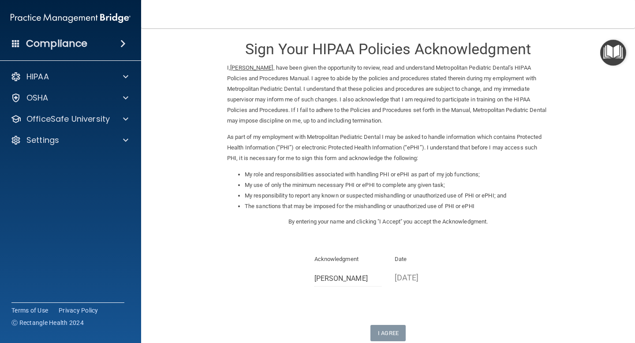
scroll to position [0, 0]
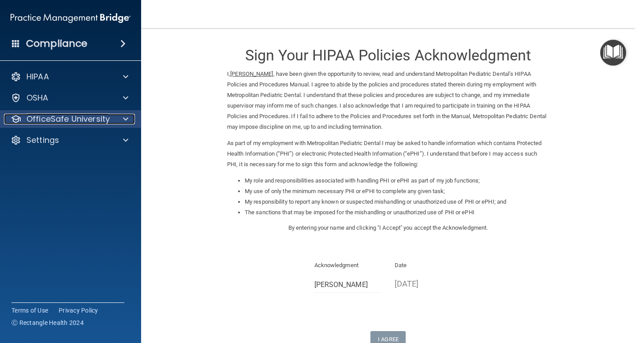
click at [63, 119] on p "OfficeSafe University" at bounding box center [67, 119] width 83 height 11
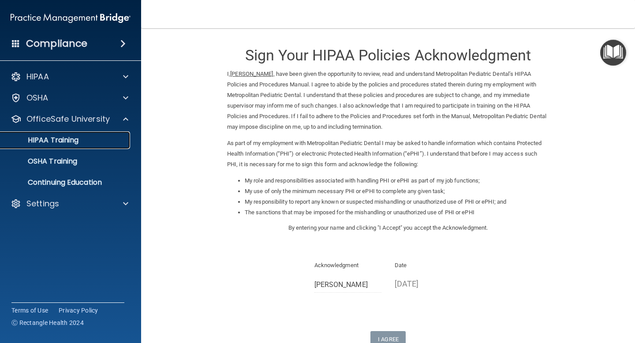
click at [61, 143] on p "HIPAA Training" at bounding box center [42, 140] width 73 height 9
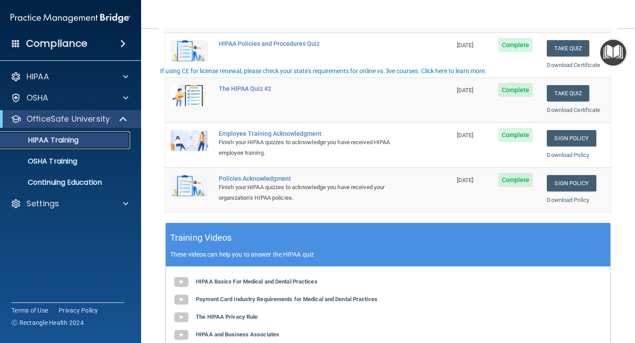
scroll to position [321, 0]
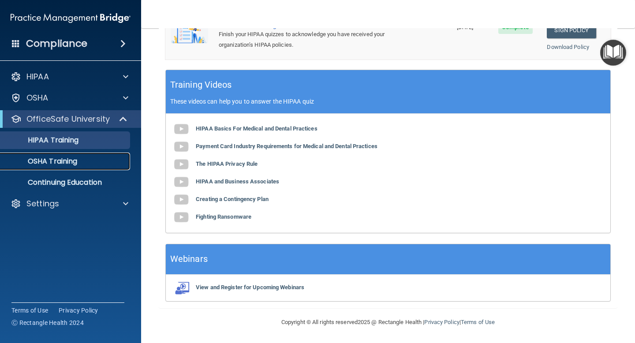
click at [60, 163] on p "OSHA Training" at bounding box center [41, 161] width 71 height 9
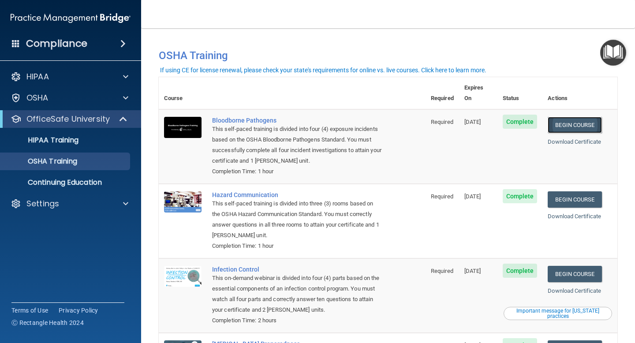
click at [576, 117] on link "Begin Course" at bounding box center [575, 125] width 54 height 16
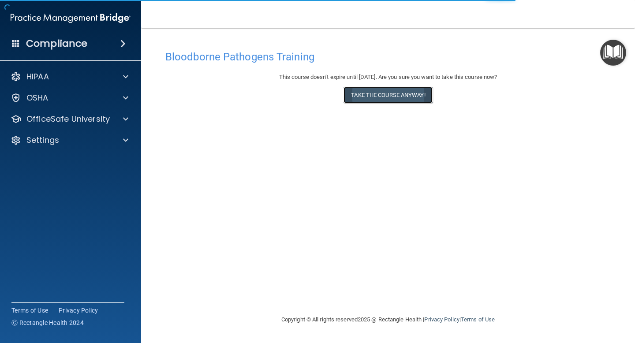
click at [366, 97] on button "Take the course anyway!" at bounding box center [387, 95] width 89 height 16
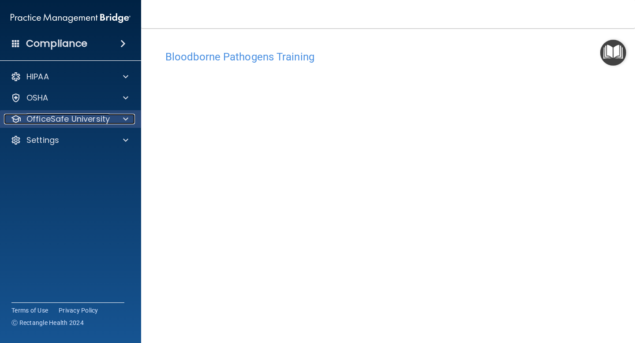
click at [76, 123] on p "OfficeSafe University" at bounding box center [67, 119] width 83 height 11
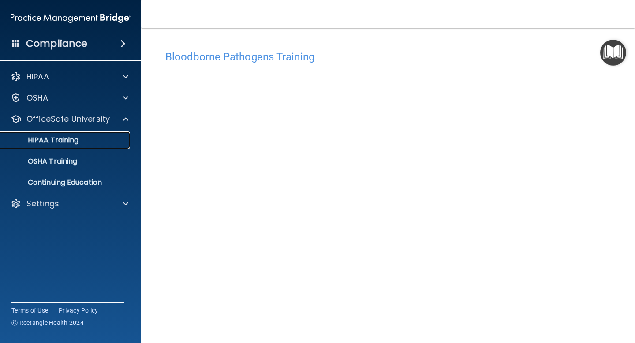
click at [61, 142] on p "HIPAA Training" at bounding box center [42, 140] width 73 height 9
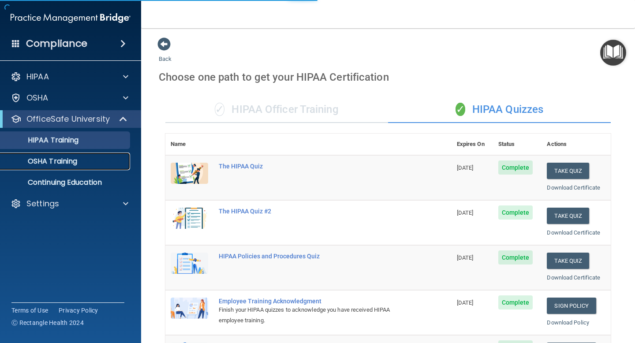
click at [68, 162] on p "OSHA Training" at bounding box center [41, 161] width 71 height 9
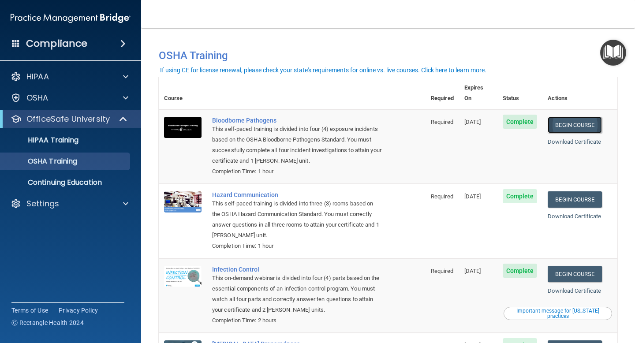
click at [577, 118] on link "Begin Course" at bounding box center [575, 125] width 54 height 16
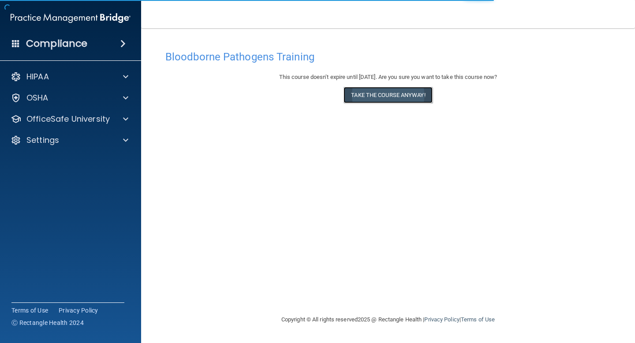
click at [384, 96] on button "Take the course anyway!" at bounding box center [387, 95] width 89 height 16
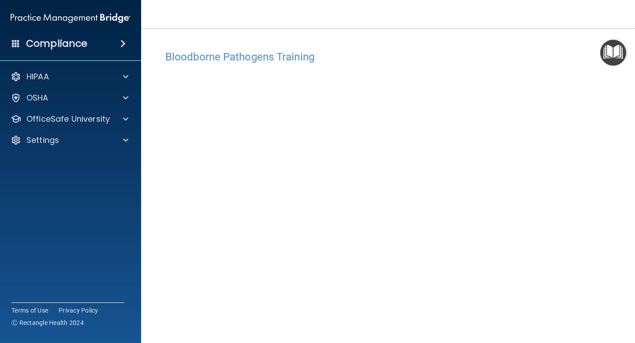
click at [256, 59] on h4 "Bloodborne Pathogens Training" at bounding box center [387, 56] width 445 height 11
click at [616, 54] on img "Open Resource Center" at bounding box center [613, 53] width 26 height 26
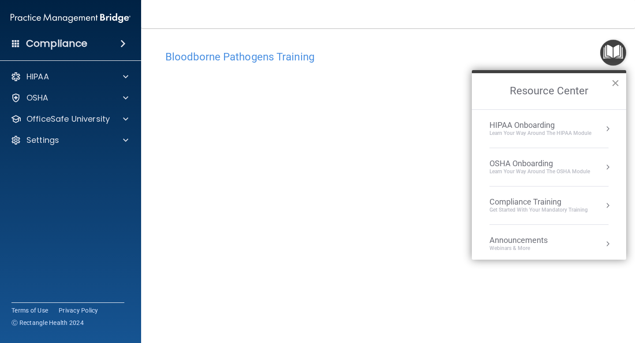
click at [614, 84] on button "×" at bounding box center [615, 83] width 8 height 14
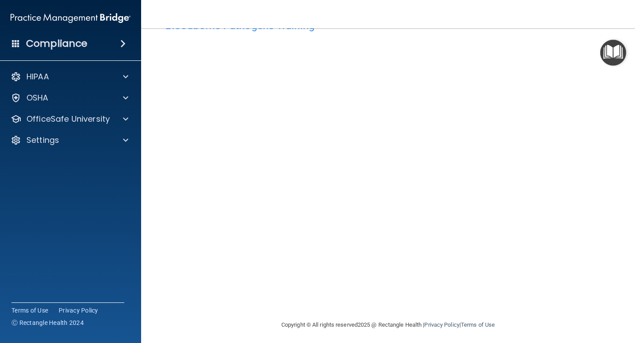
scroll to position [34, 0]
